Goal: Check status

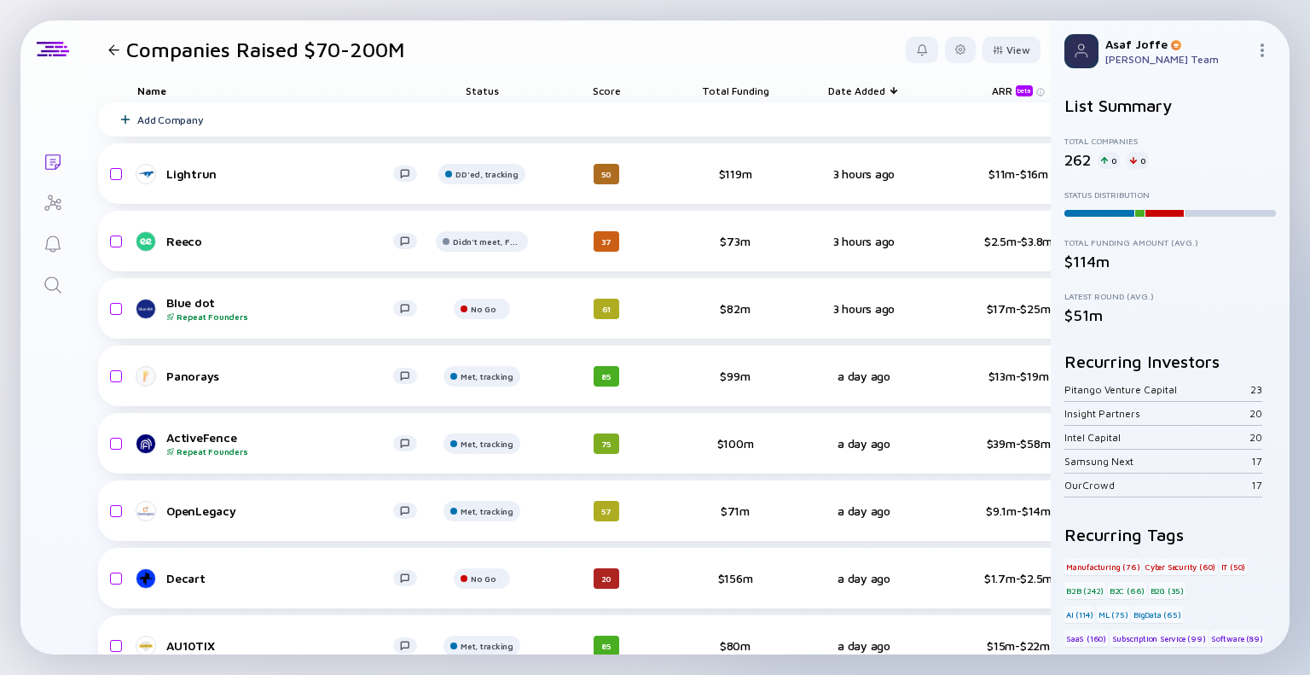
click at [494, 96] on div "Status" at bounding box center [482, 90] width 102 height 24
click at [490, 91] on span "Status" at bounding box center [482, 90] width 33 height 13
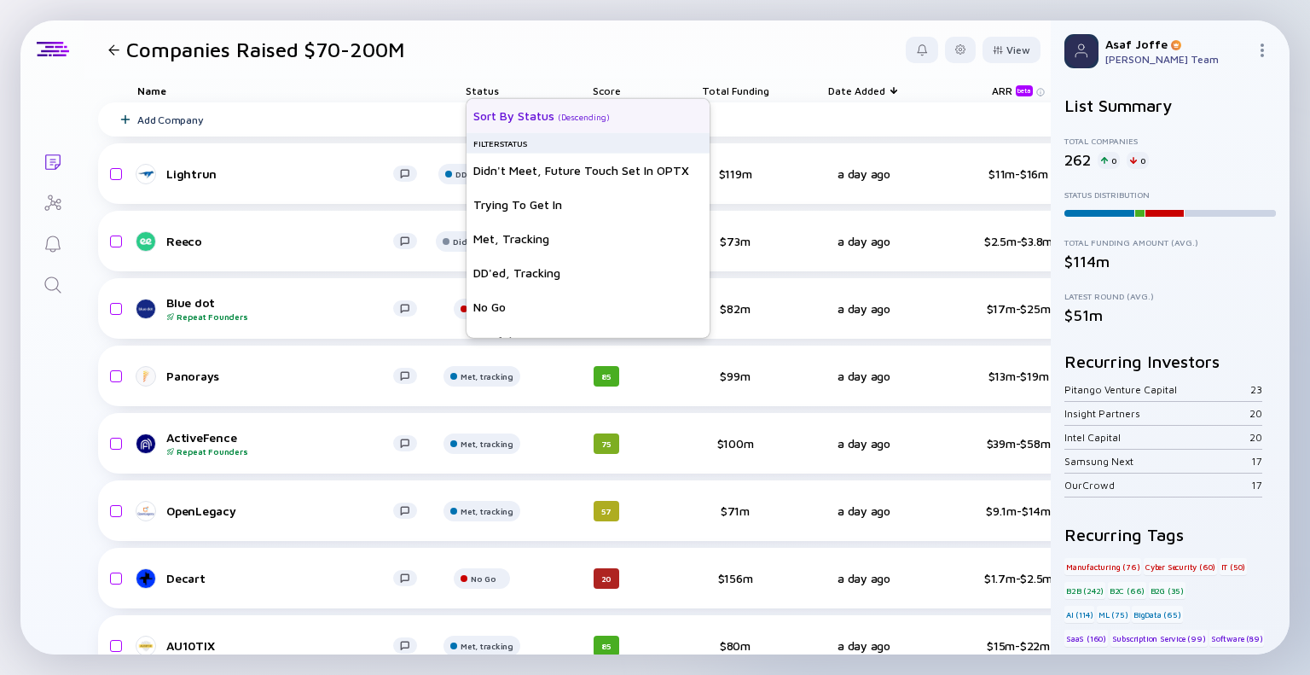
click at [493, 115] on div "Sort by Status" at bounding box center [513, 115] width 81 height 14
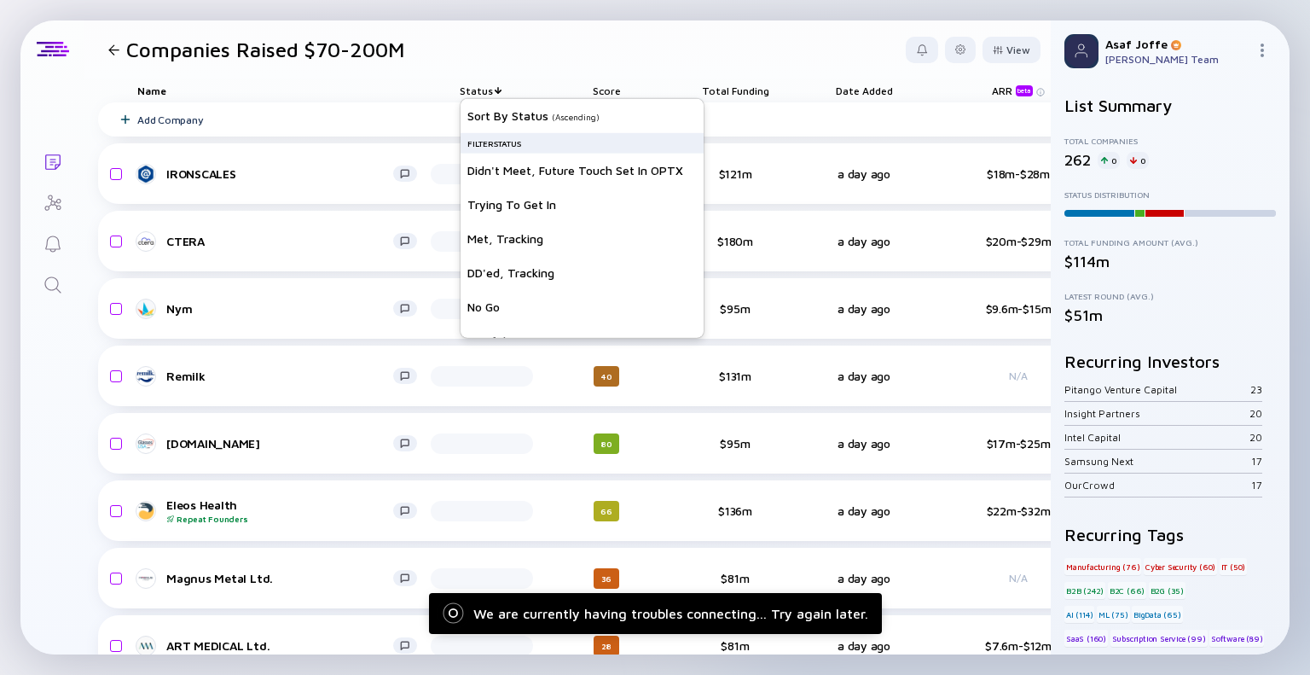
click at [583, 24] on header "Companies Raised $70-200M View" at bounding box center [567, 49] width 966 height 58
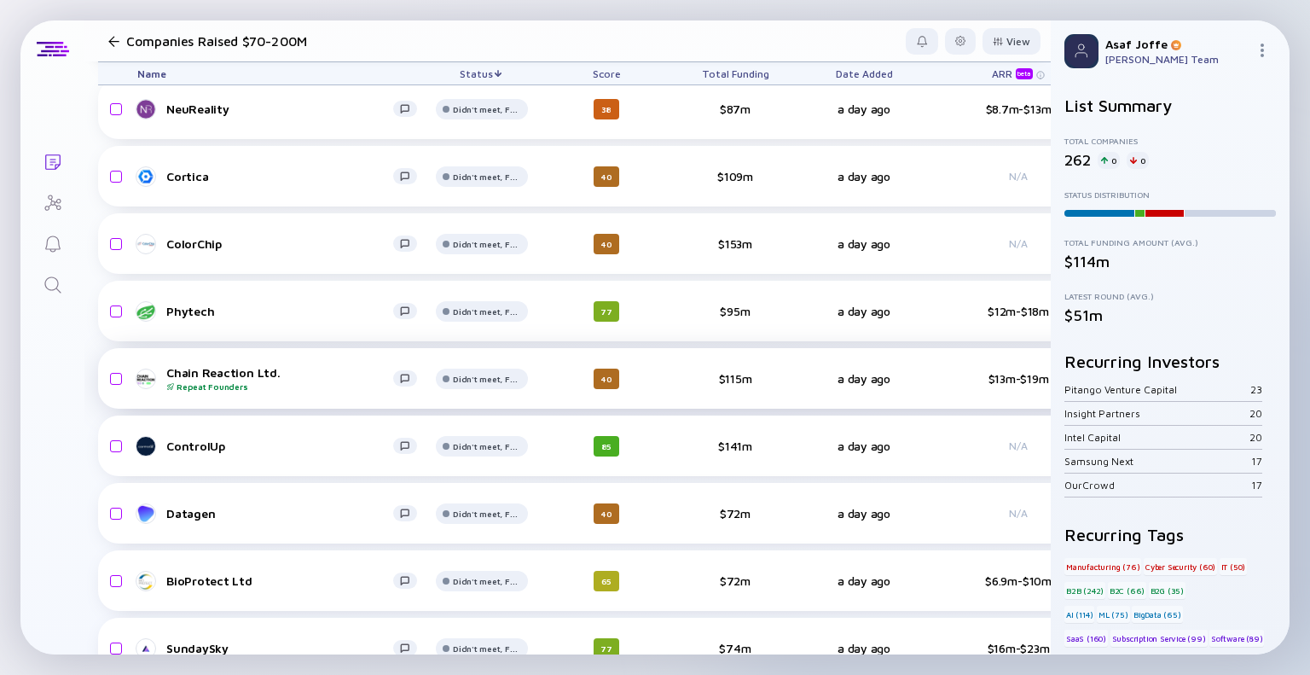
scroll to position [13001, 0]
click at [488, 67] on div at bounding box center [482, 49] width 92 height 34
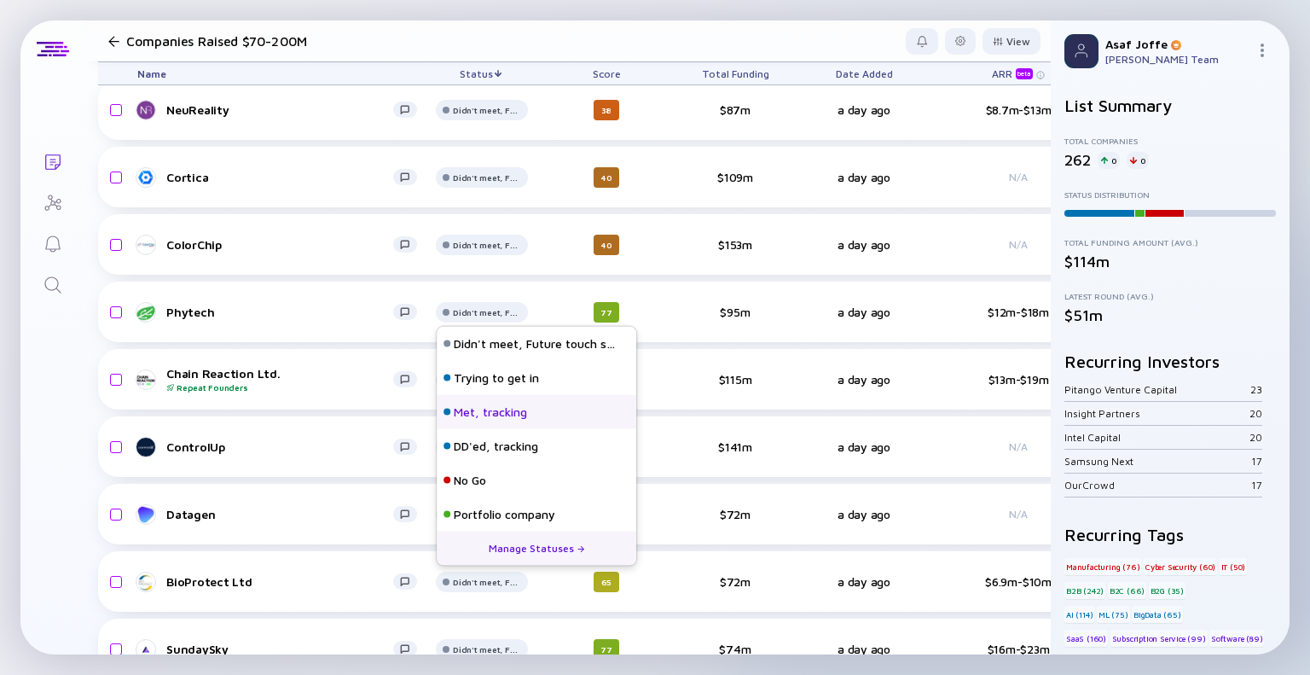
click at [471, 361] on div "Met, tracking" at bounding box center [537, 412] width 200 height 34
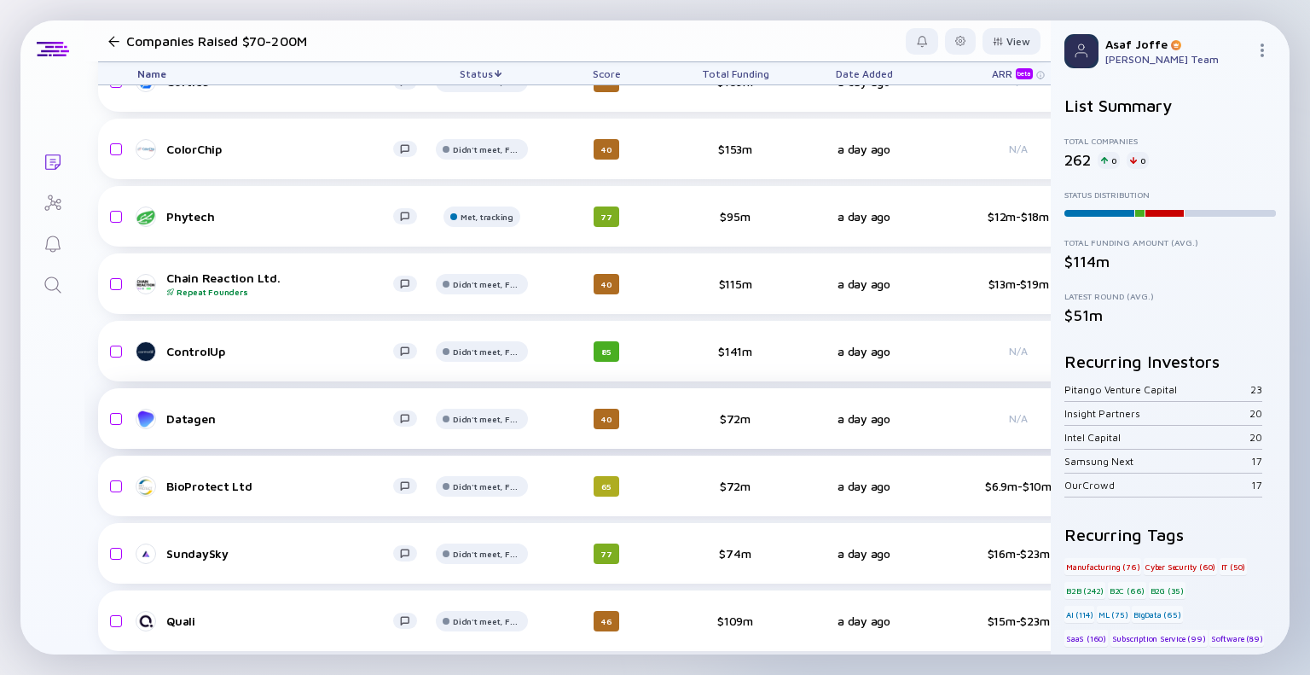
scroll to position [13097, 0]
click at [488, 19] on div "Didn't meet, Future touch set in OPTX" at bounding box center [487, 14] width 68 height 10
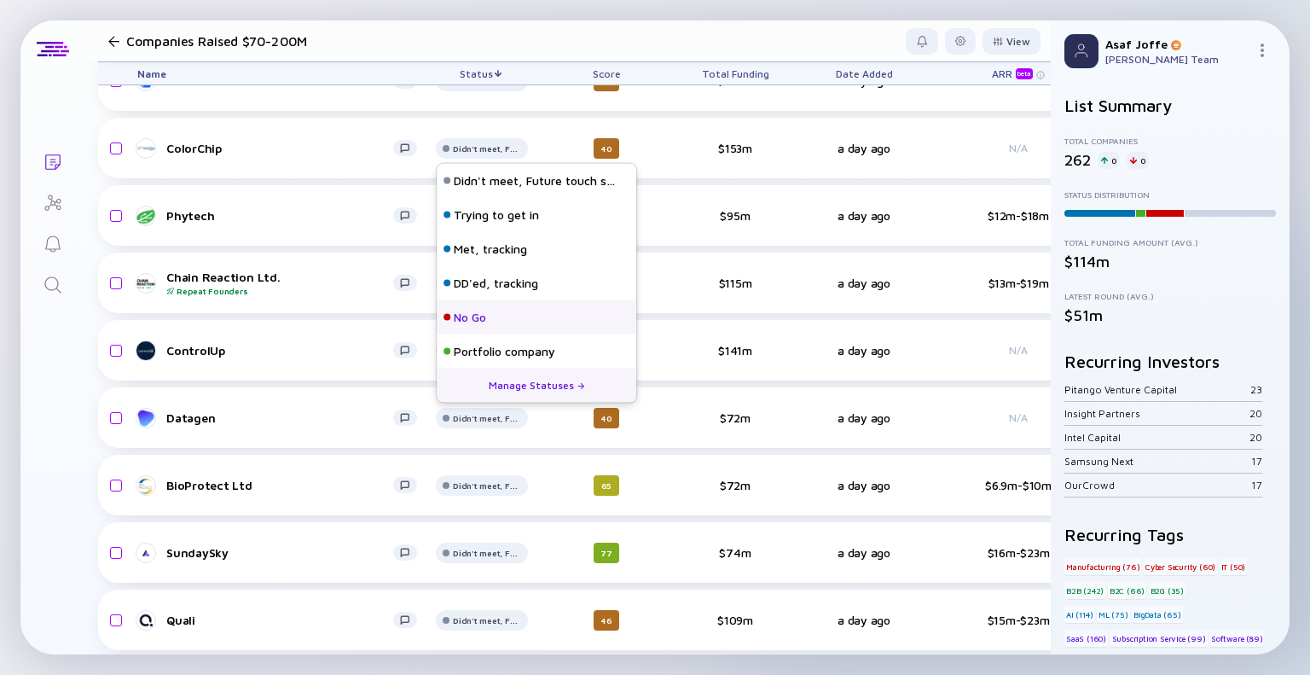
click at [461, 310] on div "No Go" at bounding box center [470, 317] width 32 height 17
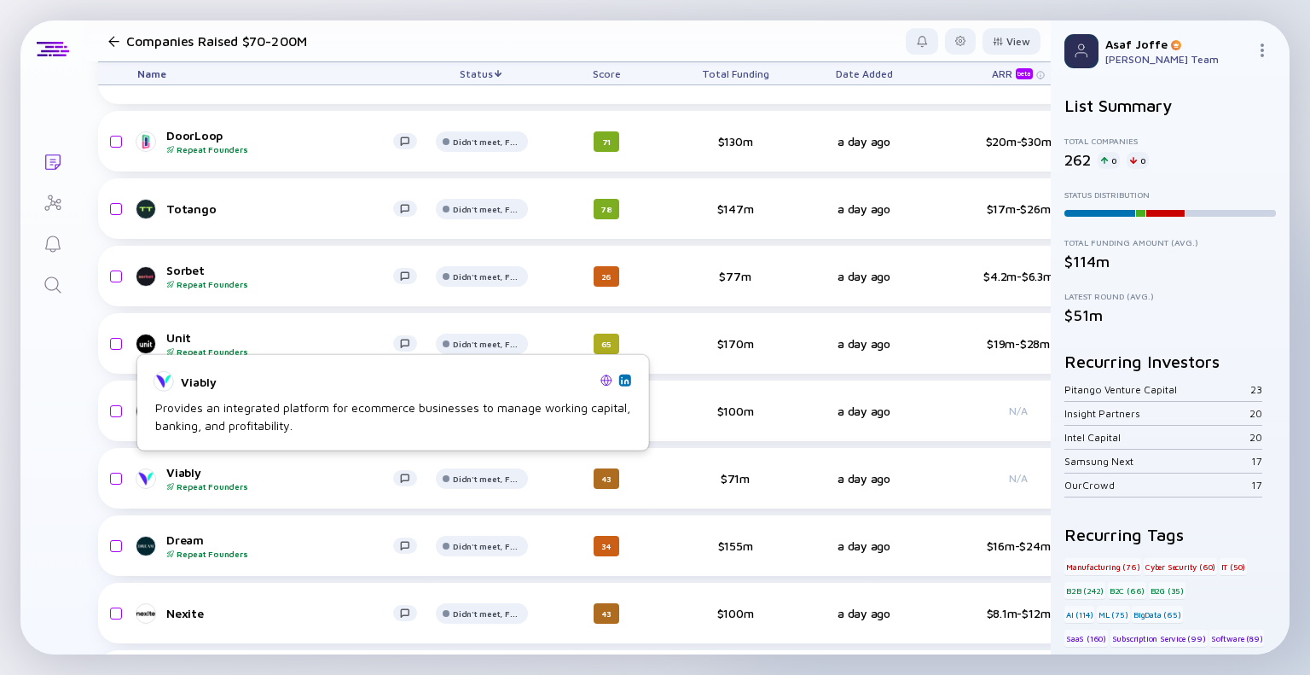
scroll to position [14070, 0]
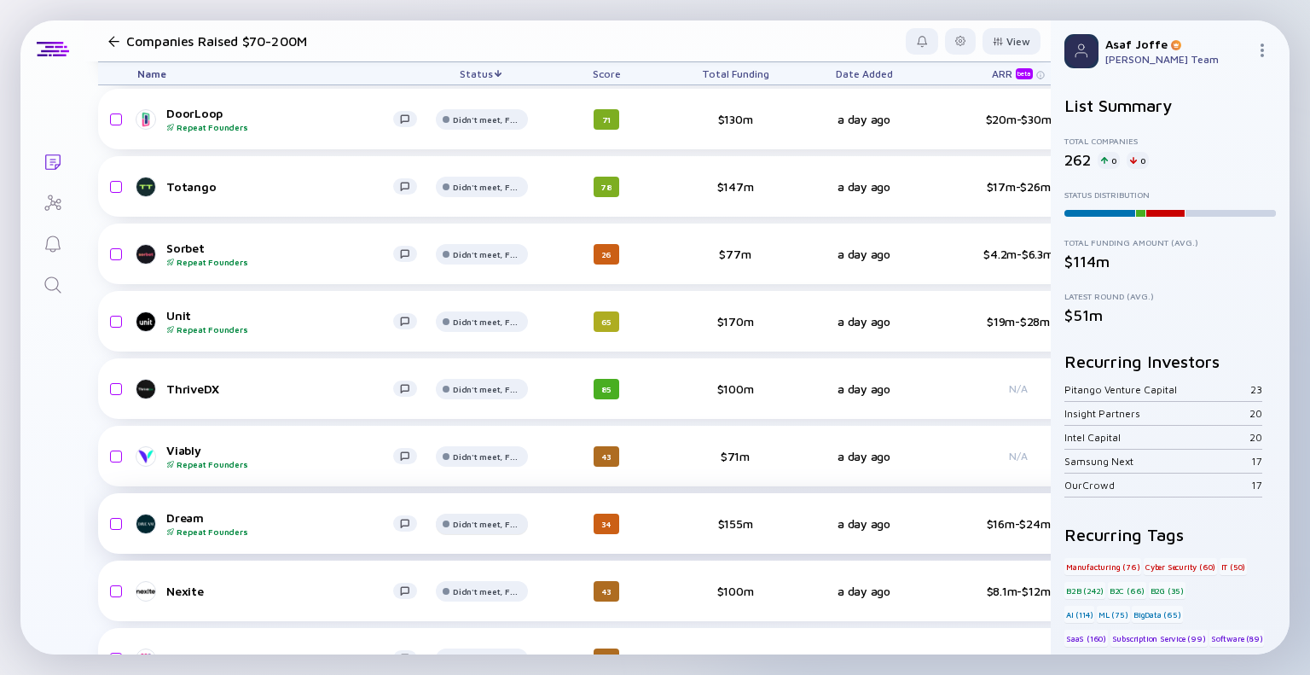
click at [458, 57] on div "Didn't meet, Future touch set in OPTX" at bounding box center [487, 52] width 68 height 10
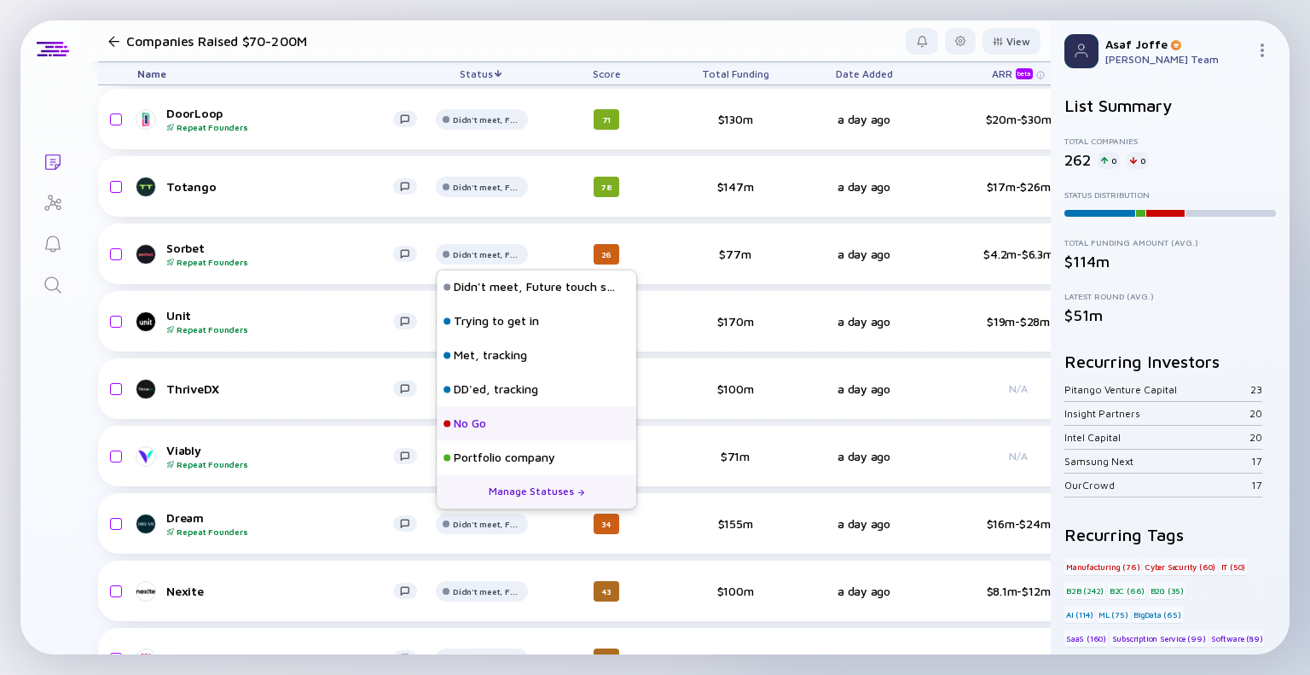
click at [480, 361] on div "No Go" at bounding box center [470, 423] width 32 height 17
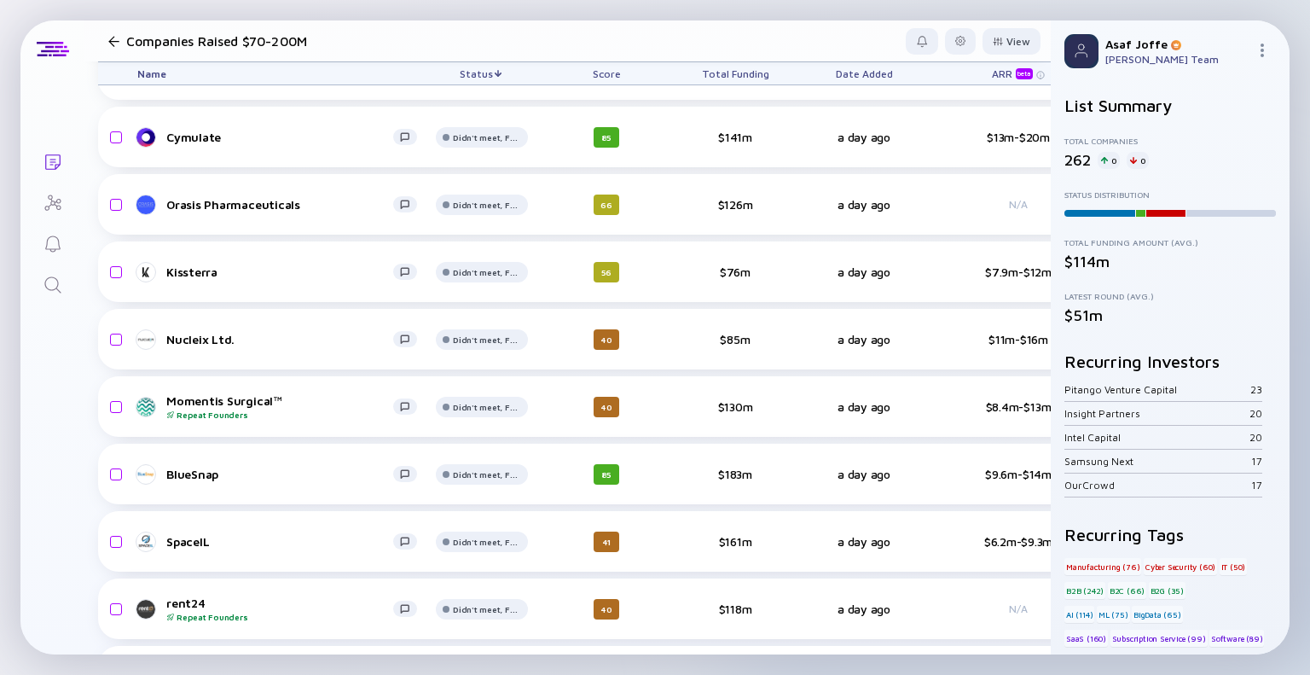
scroll to position [15540, 0]
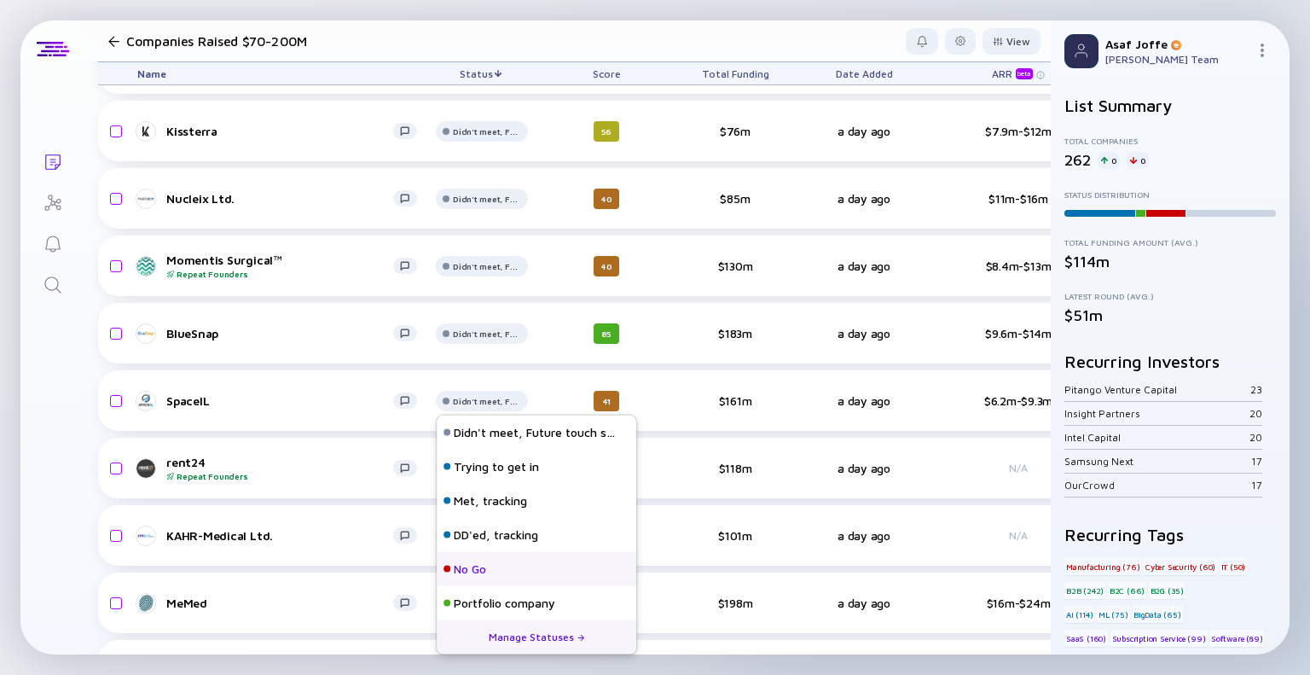
click at [469, 361] on div "No Go" at bounding box center [470, 568] width 32 height 17
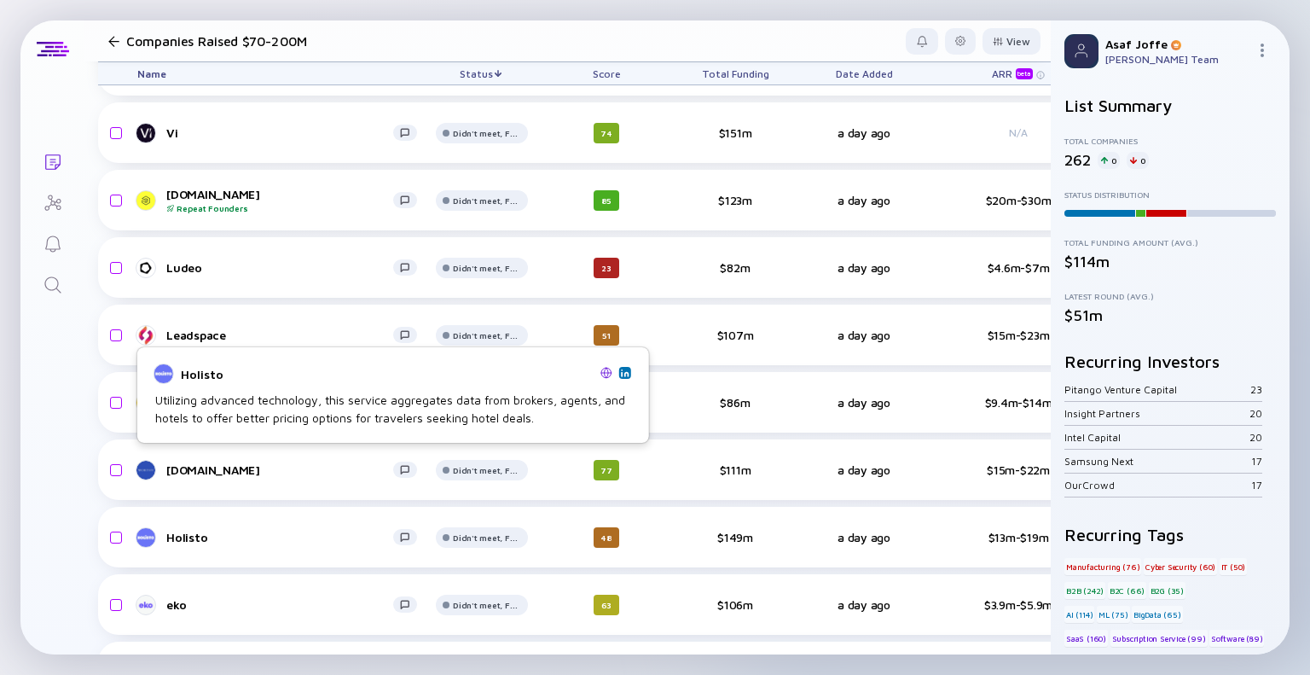
scroll to position [17156, 0]
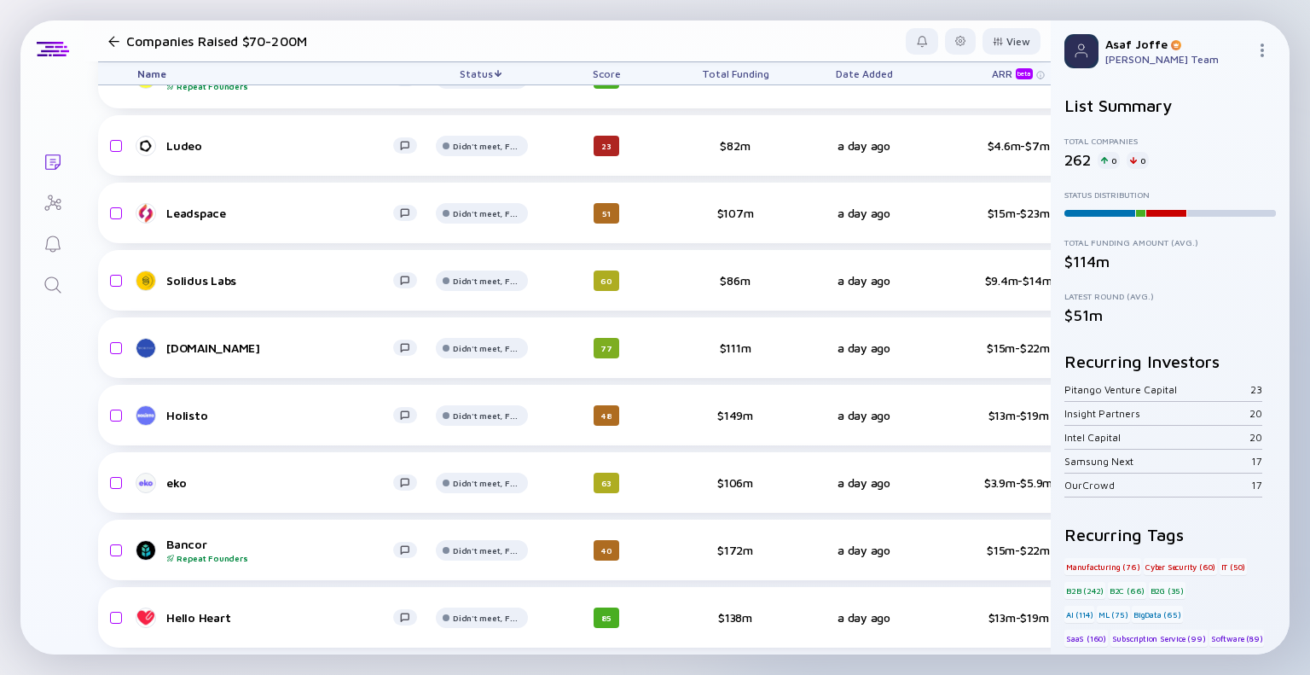
click at [488, 71] on span "Status" at bounding box center [476, 73] width 33 height 13
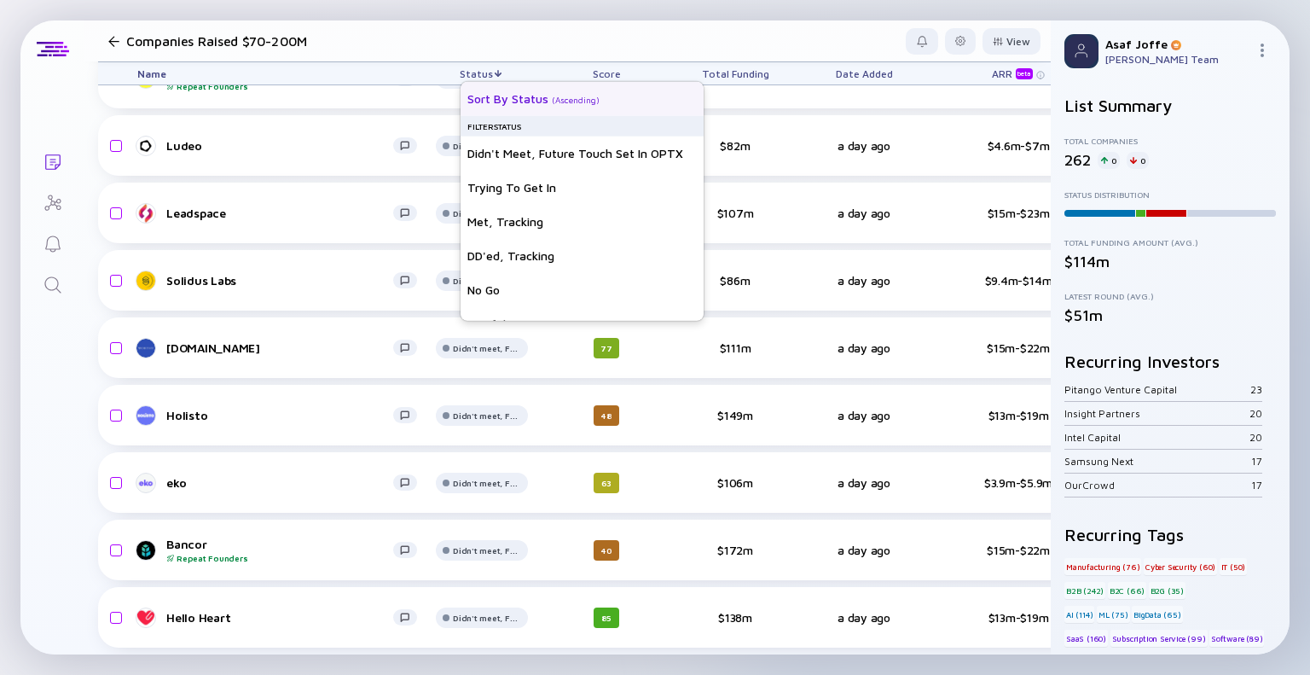
click at [495, 95] on div "Sort by Status" at bounding box center [507, 98] width 81 height 14
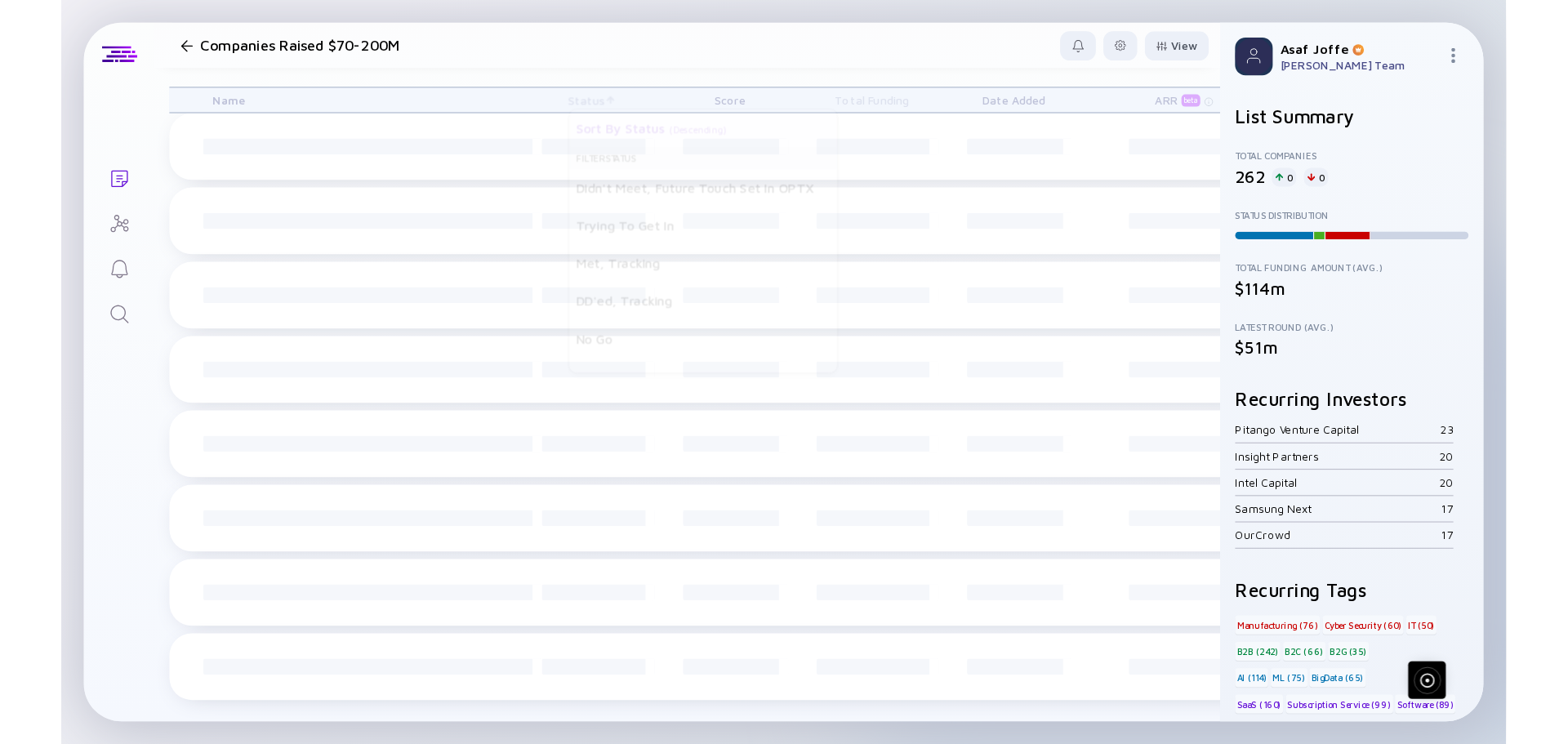
scroll to position [0, 0]
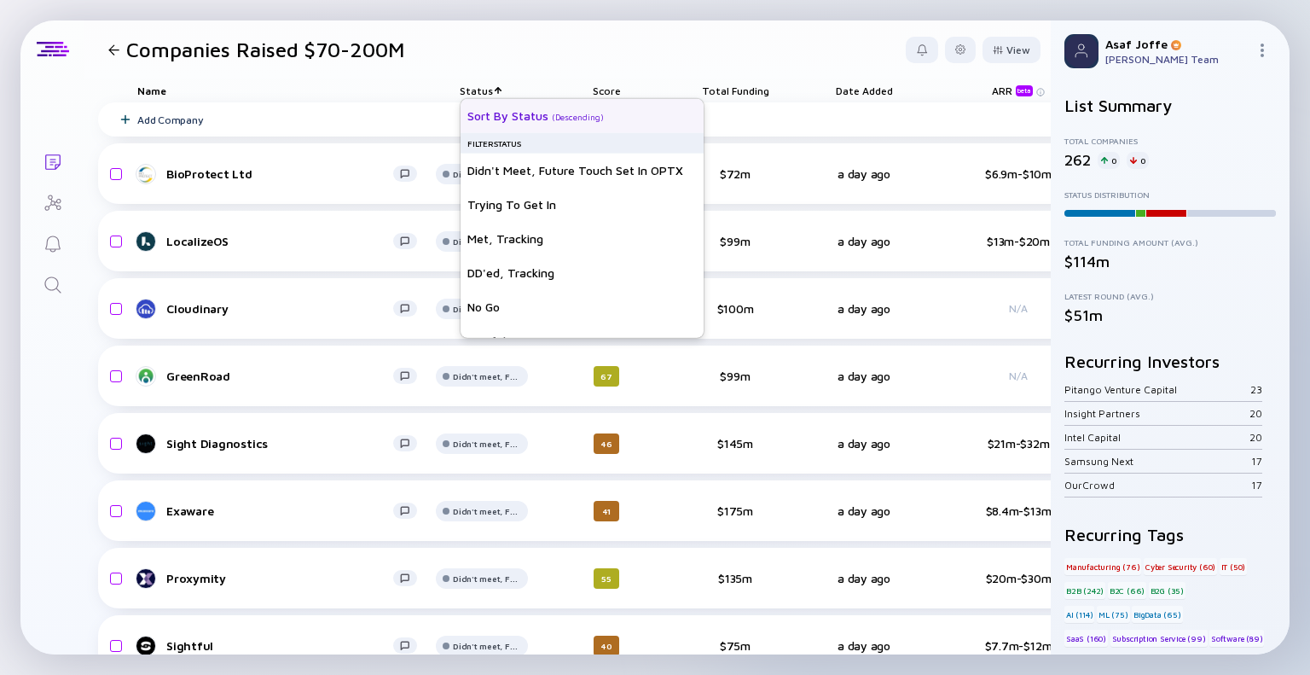
click at [496, 116] on div "Sort by Status" at bounding box center [507, 115] width 81 height 14
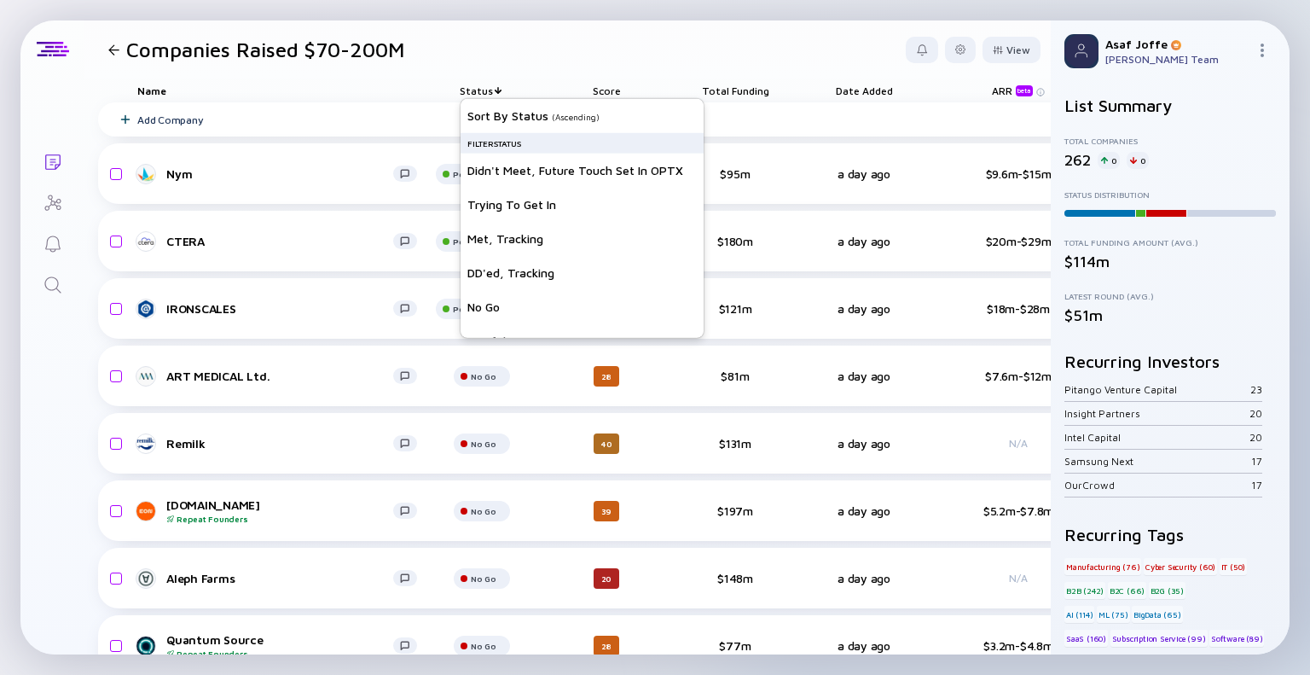
click at [607, 54] on header "Companies Raised $70-200M View" at bounding box center [567, 49] width 966 height 58
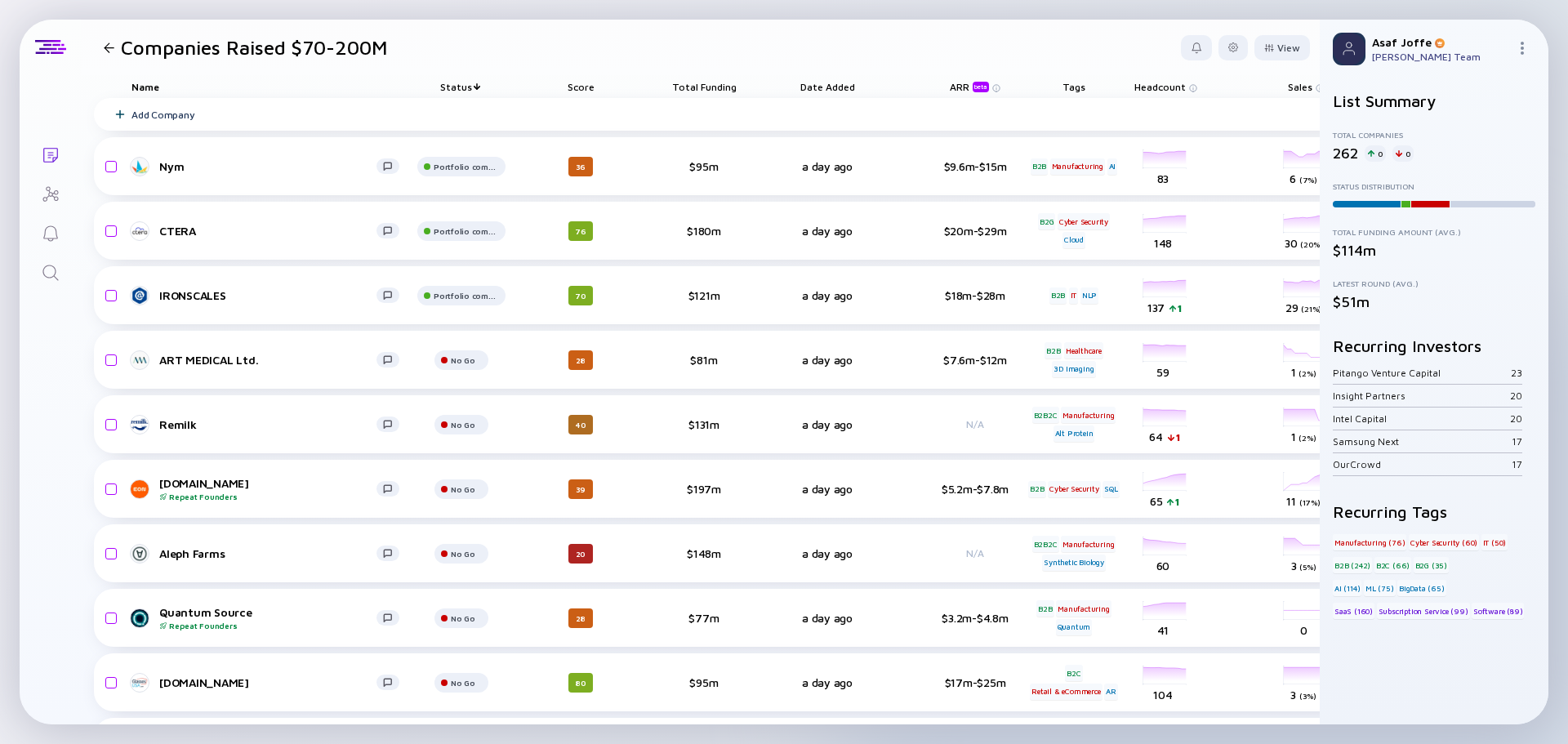
click at [47, 153] on icon "Lists" at bounding box center [51, 155] width 19 height 19
